Goal: Transaction & Acquisition: Book appointment/travel/reservation

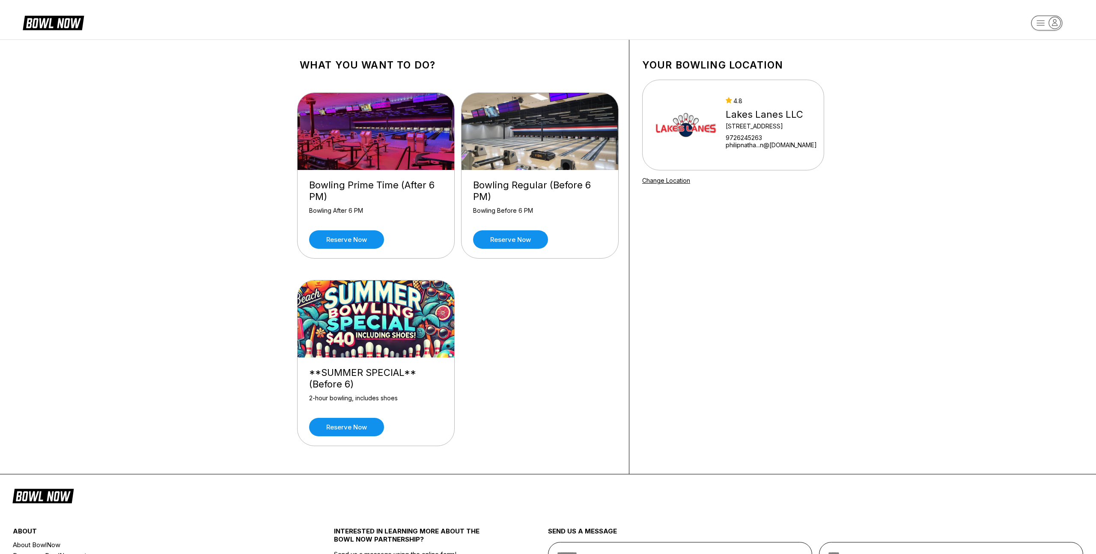
click at [561, 336] on div "Bowling Prime Time (After 6 PM) Bowling After 6 PM Reserve now Bowling Regular …" at bounding box center [458, 271] width 316 height 382
click at [362, 242] on link "Reserve now" at bounding box center [346, 239] width 75 height 18
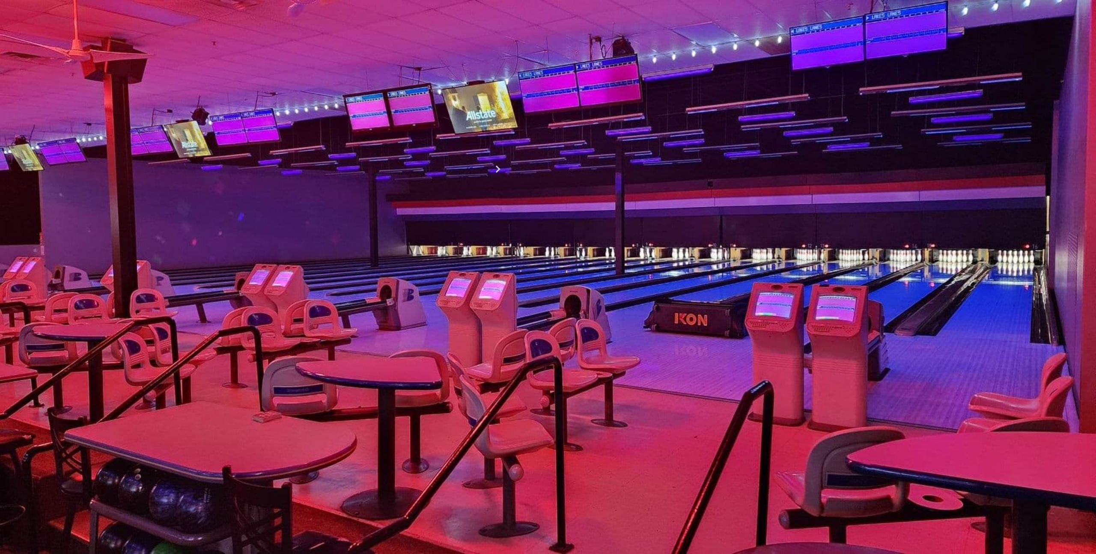
click at [371, 230] on div "16" at bounding box center [366, 224] width 12 height 12
click at [340, 322] on button "6:30 PM" at bounding box center [320, 316] width 40 height 12
click at [340, 346] on button "7:00 PM" at bounding box center [320, 340] width 40 height 12
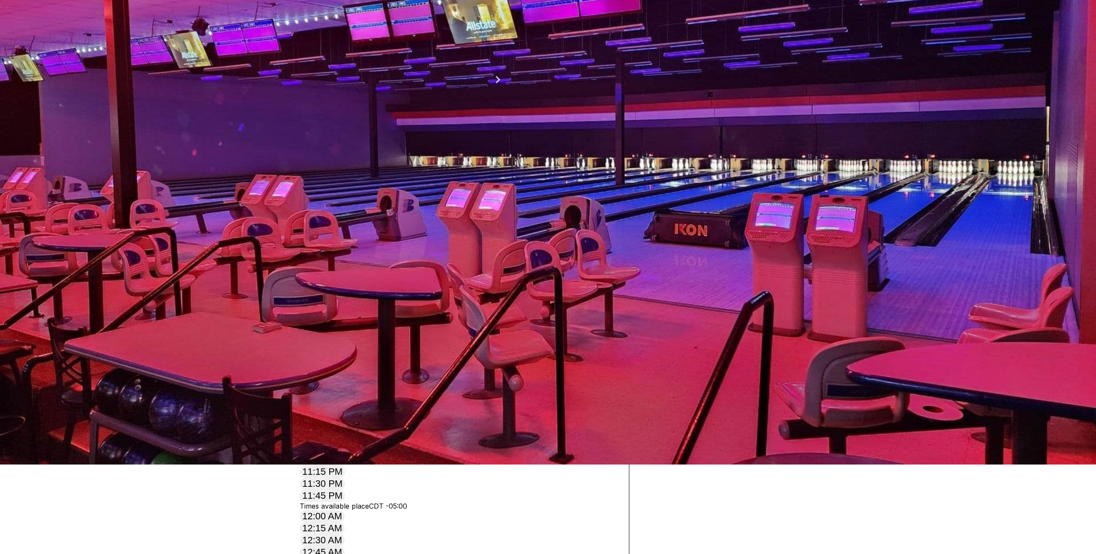
scroll to position [90, 0]
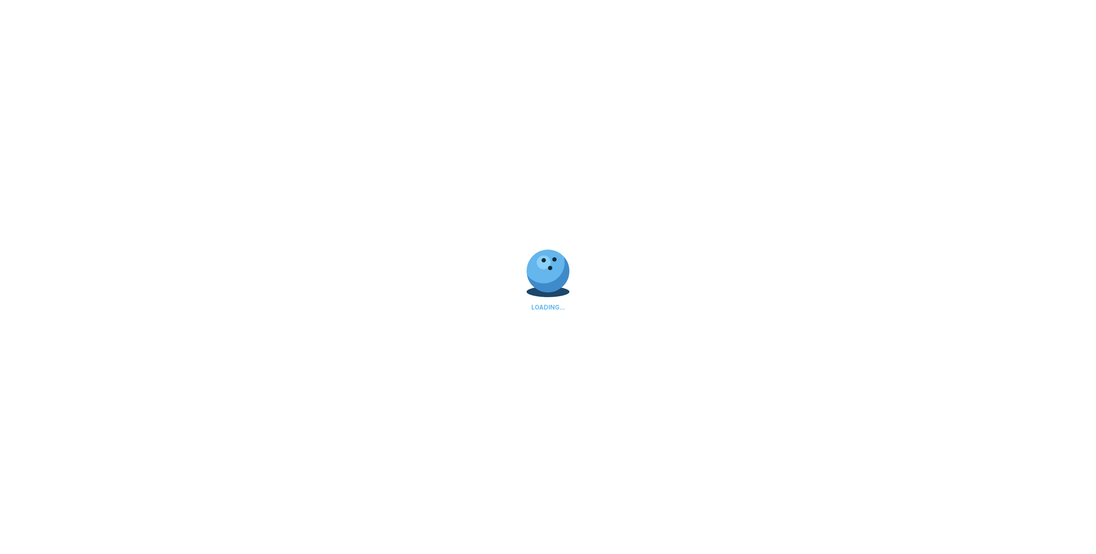
select select "**"
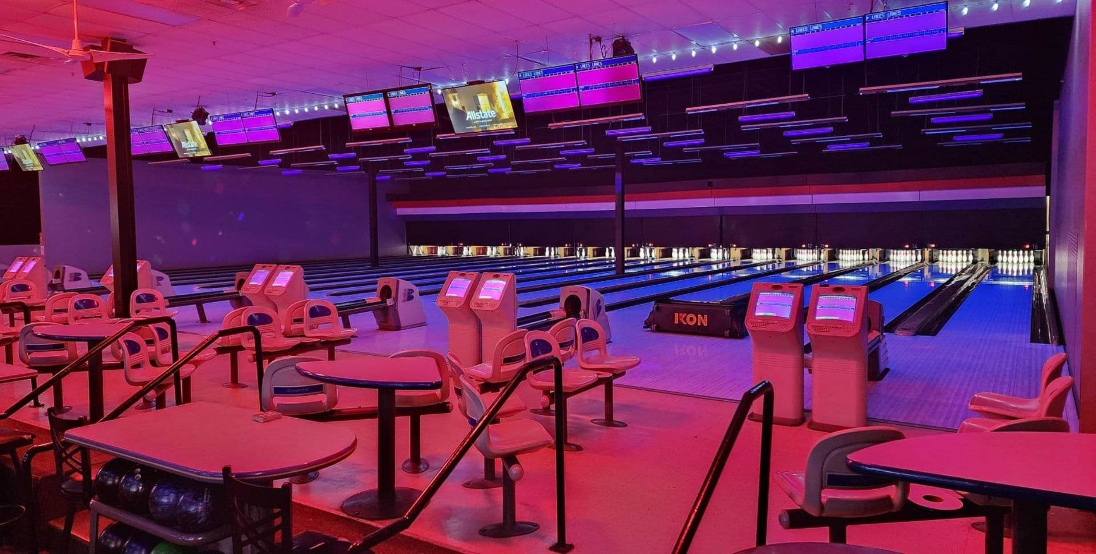
click at [400, 93] on span "Sign in with Google" at bounding box center [358, 87] width 84 height 11
click at [339, 237] on link "Reserve now" at bounding box center [346, 239] width 75 height 18
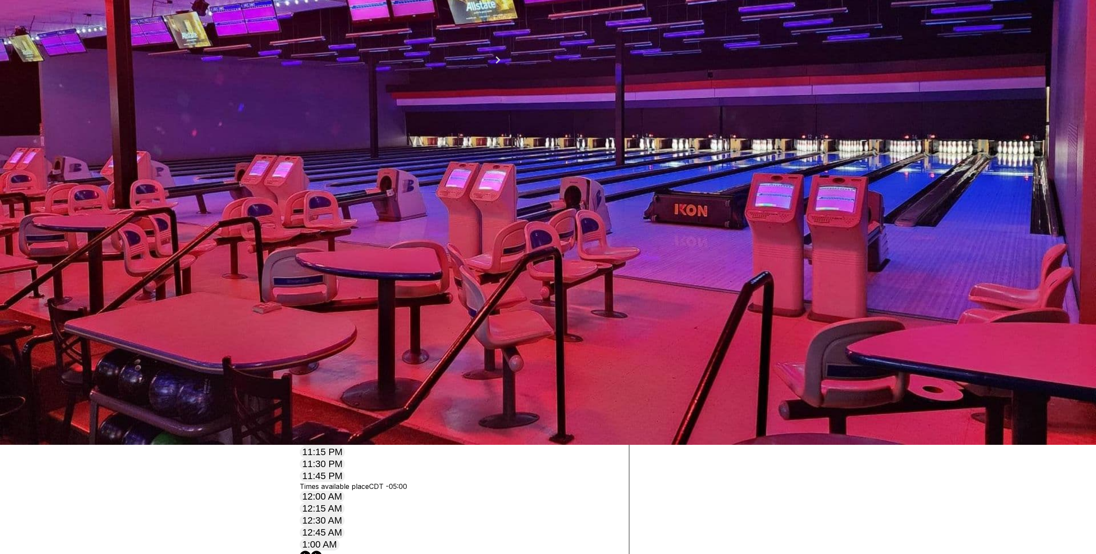
scroll to position [110, 0]
click at [340, 237] on button "7:00 PM" at bounding box center [320, 231] width 40 height 12
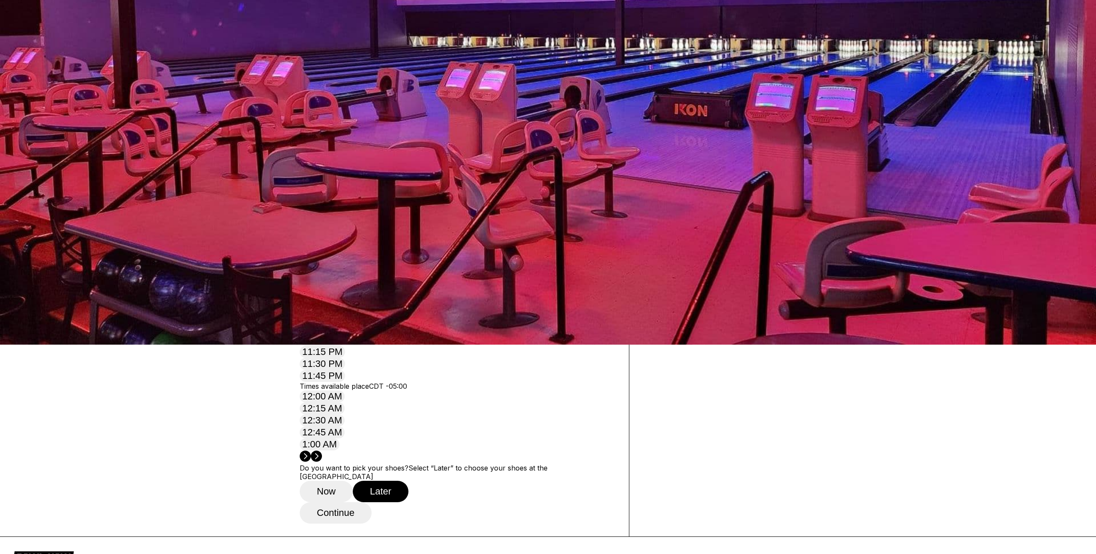
scroll to position [210, 0]
click at [328, 481] on button "Now" at bounding box center [326, 491] width 53 height 21
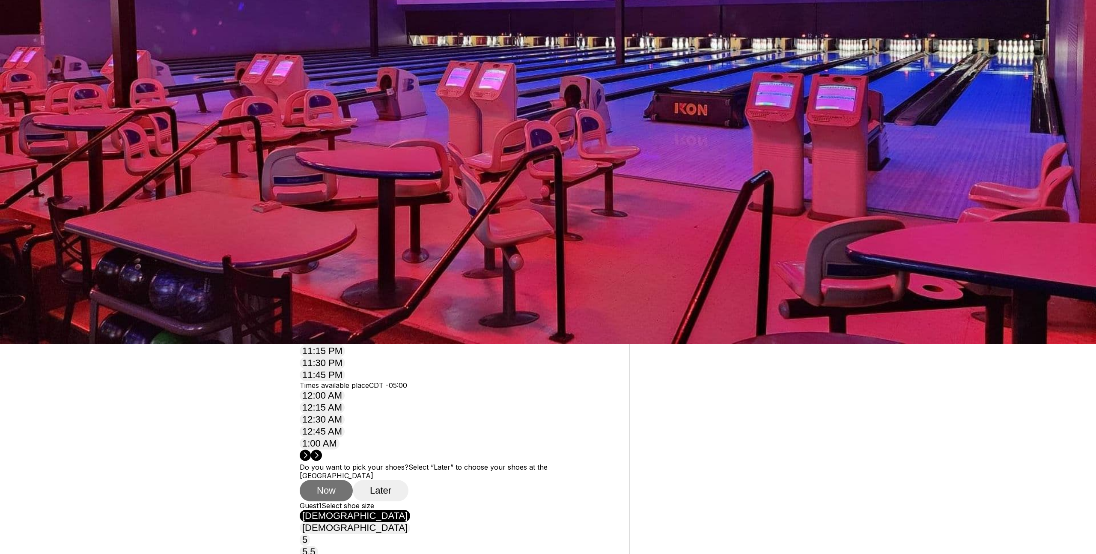
scroll to position [209, 0]
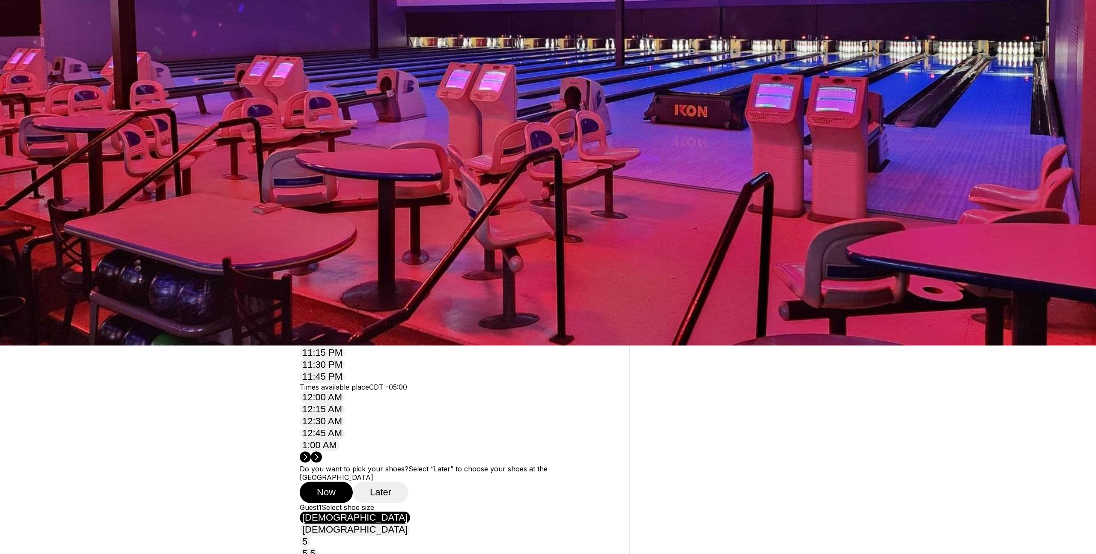
click at [378, 482] on button "Later" at bounding box center [381, 492] width 56 height 21
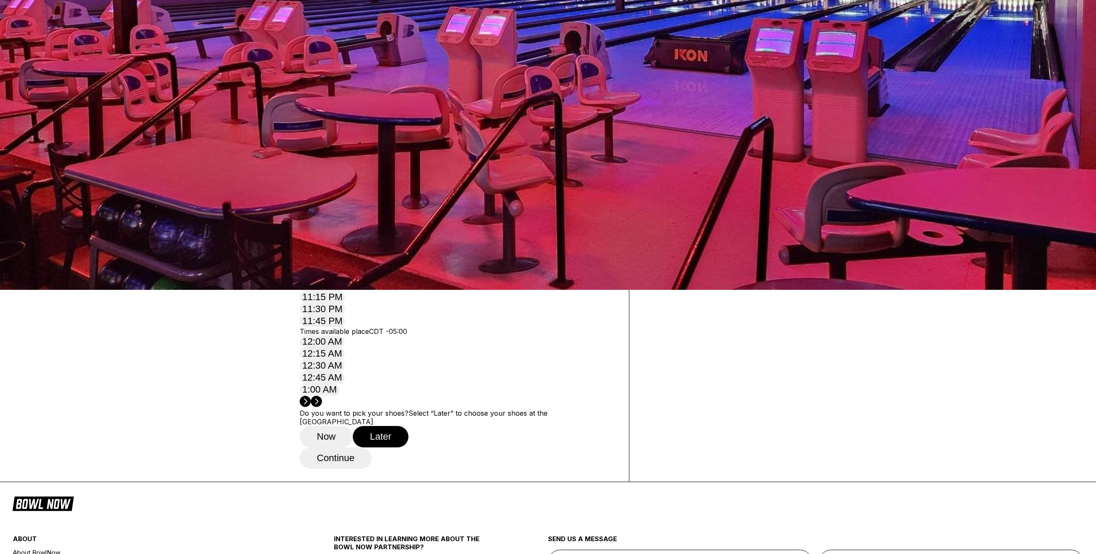
scroll to position [274, 0]
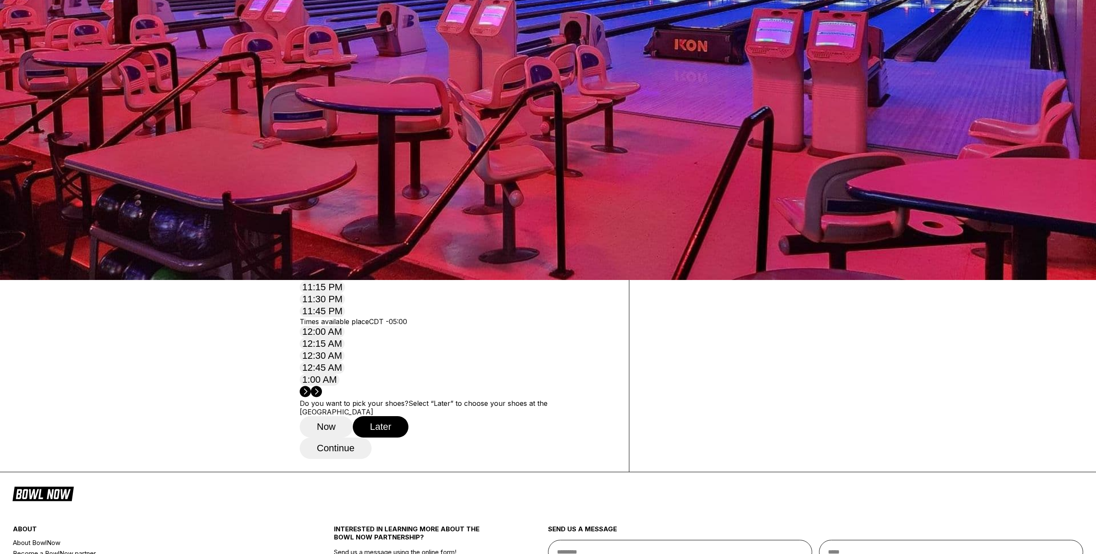
click at [342, 438] on button "Continue" at bounding box center [336, 448] width 72 height 21
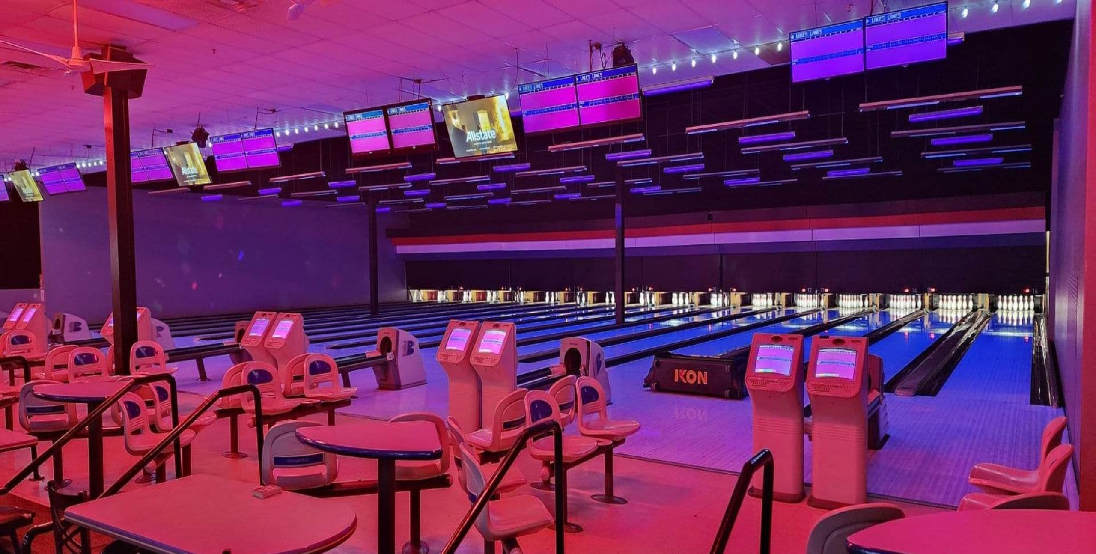
type input "****"
type input "**********"
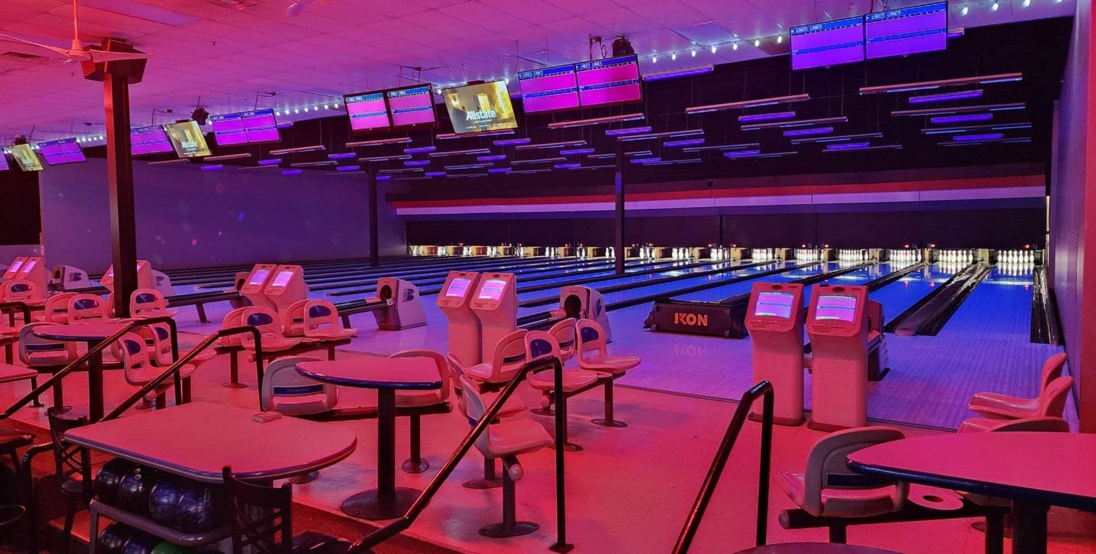
scroll to position [131, 0]
click at [363, 301] on span "$32.39" at bounding box center [352, 297] width 22 height 9
click at [436, 199] on span "Bowling Prime Time (After 6 PM)" at bounding box center [382, 203] width 108 height 9
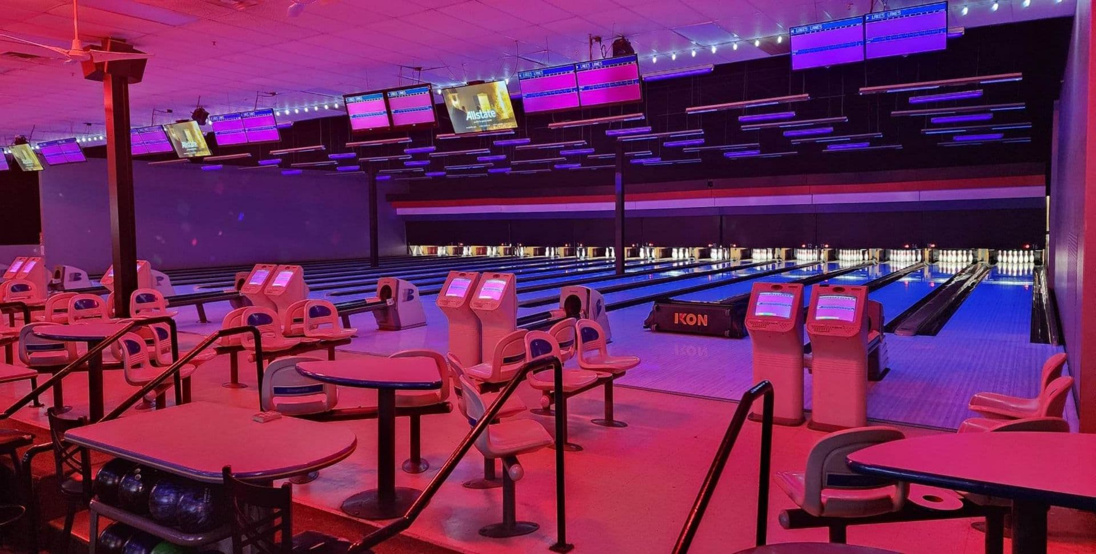
click at [436, 199] on span "Bowling Prime Time (After 6 PM)" at bounding box center [382, 203] width 108 height 9
click at [328, 125] on input "*" at bounding box center [330, 120] width 61 height 9
click at [330, 125] on input "*" at bounding box center [330, 120] width 61 height 9
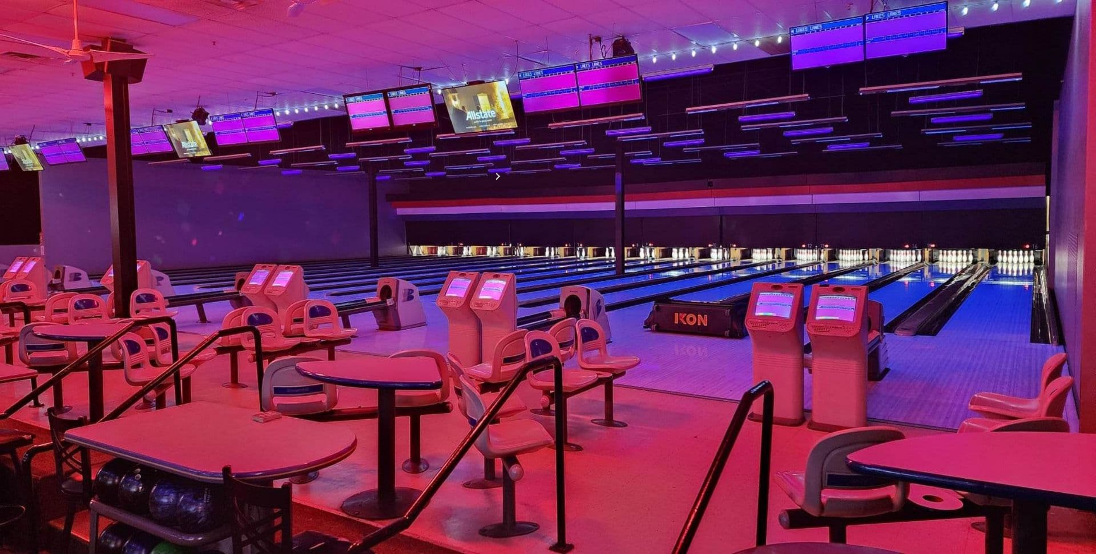
click at [332, 125] on icon at bounding box center [330, 122] width 5 height 5
click at [344, 115] on icon at bounding box center [341, 112] width 5 height 5
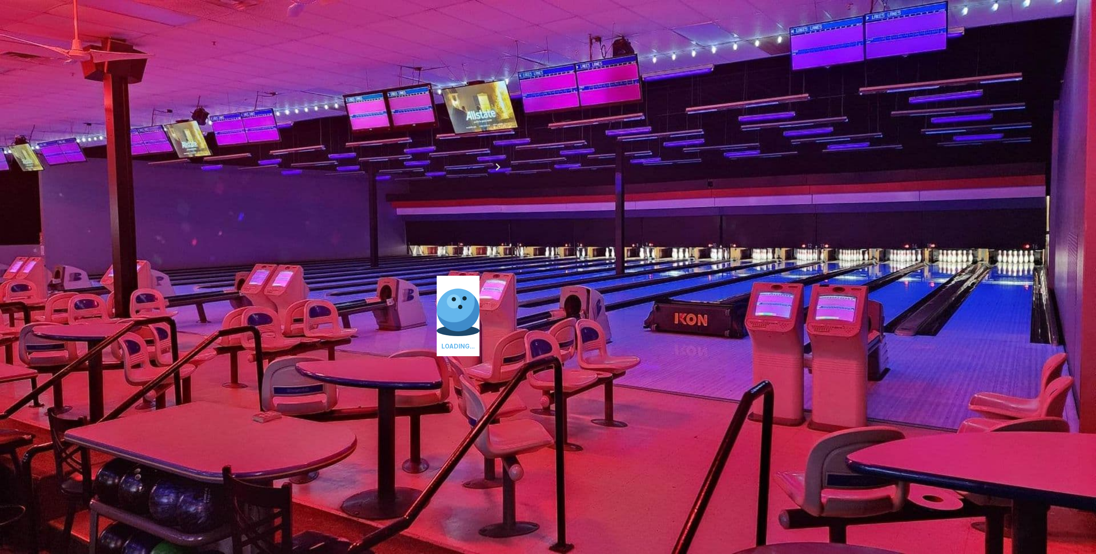
type input "*"
click at [452, 145] on div "Guests? * How many hours? *" at bounding box center [458, 128] width 316 height 63
click at [369, 152] on icon at bounding box center [366, 154] width 5 height 5
click at [384, 150] on button at bounding box center [378, 145] width 12 height 9
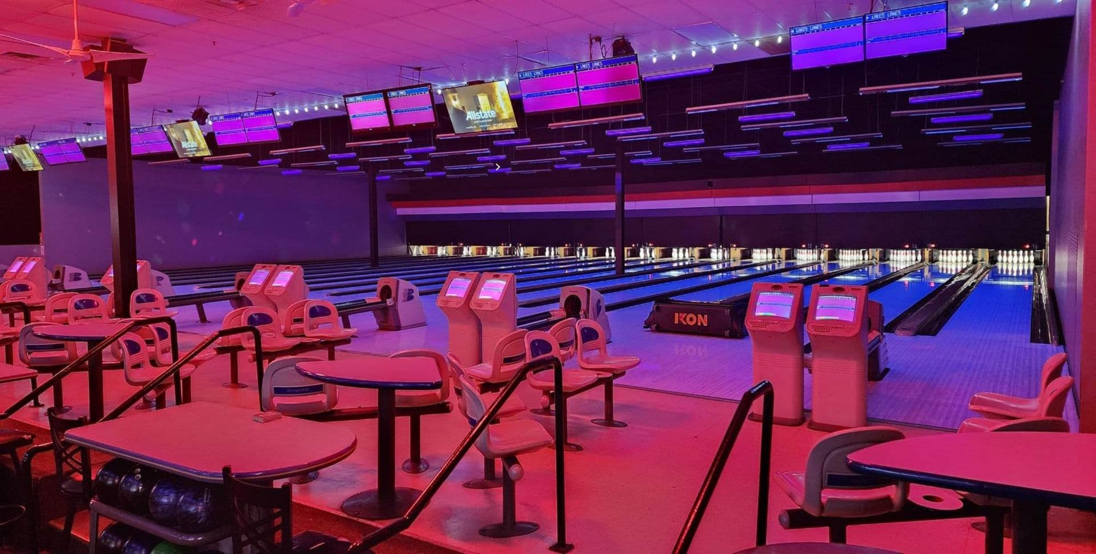
click at [384, 149] on button at bounding box center [378, 145] width 12 height 9
type input "*"
click at [20, 23] on icon at bounding box center [53, 23] width 69 height 19
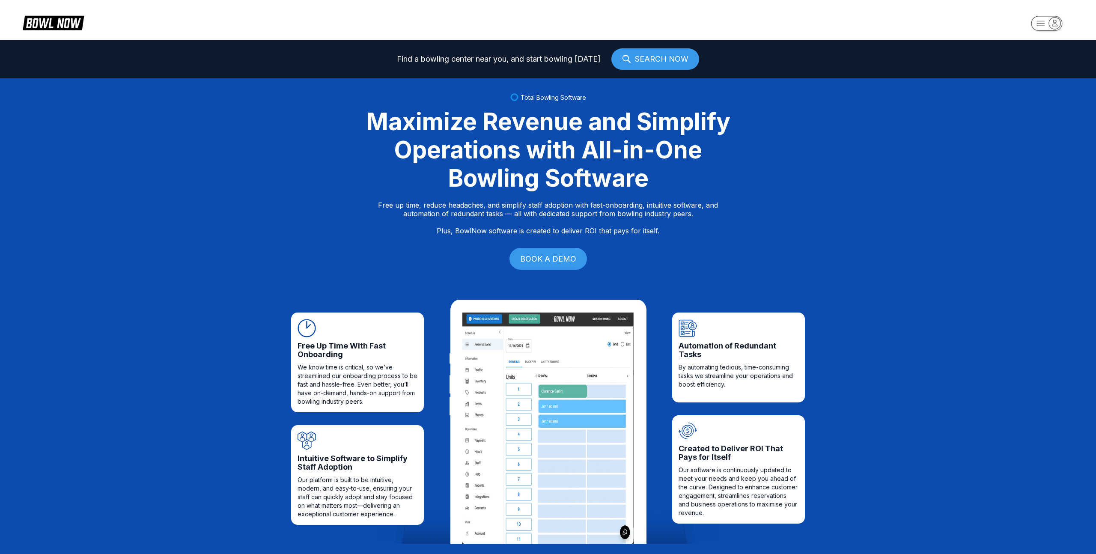
click at [63, 29] on icon at bounding box center [53, 22] width 61 height 16
click at [57, 26] on icon at bounding box center [59, 23] width 21 height 10
